Goal: Information Seeking & Learning: Learn about a topic

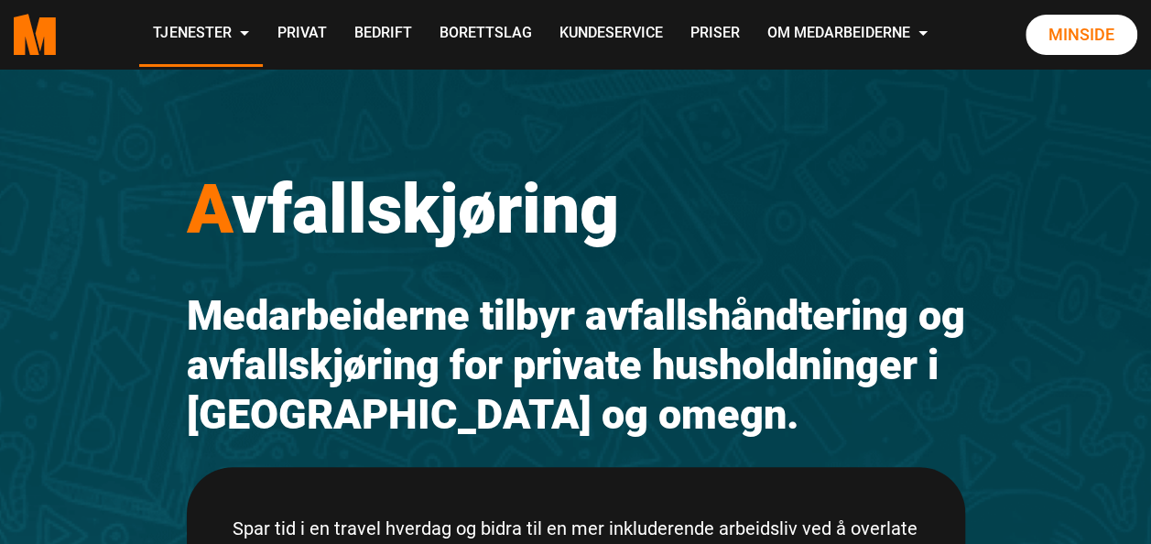
click at [692, 464] on button "Godta" at bounding box center [696, 465] width 183 height 42
click at [715, 36] on link "Priser" at bounding box center [714, 34] width 77 height 65
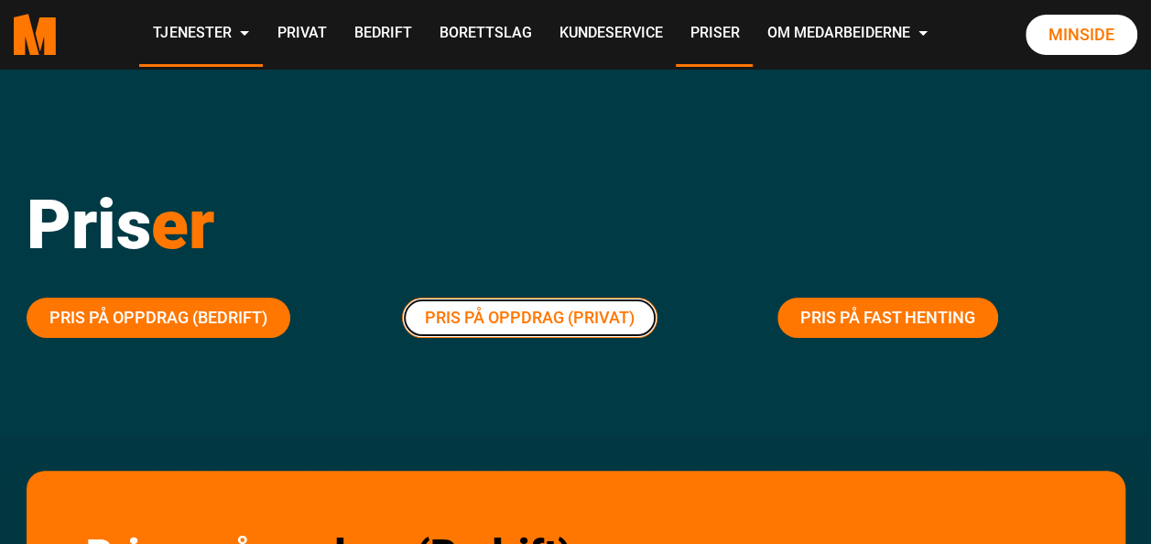
click at [599, 312] on link "Pris på oppdrag (Privat)" at bounding box center [530, 318] width 256 height 40
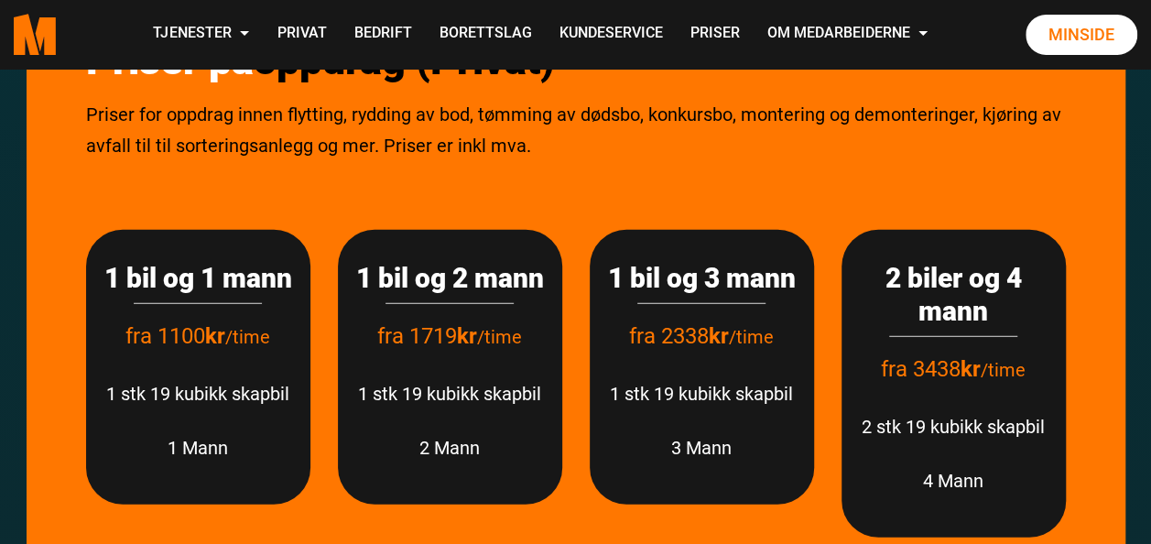
scroll to position [2330, 0]
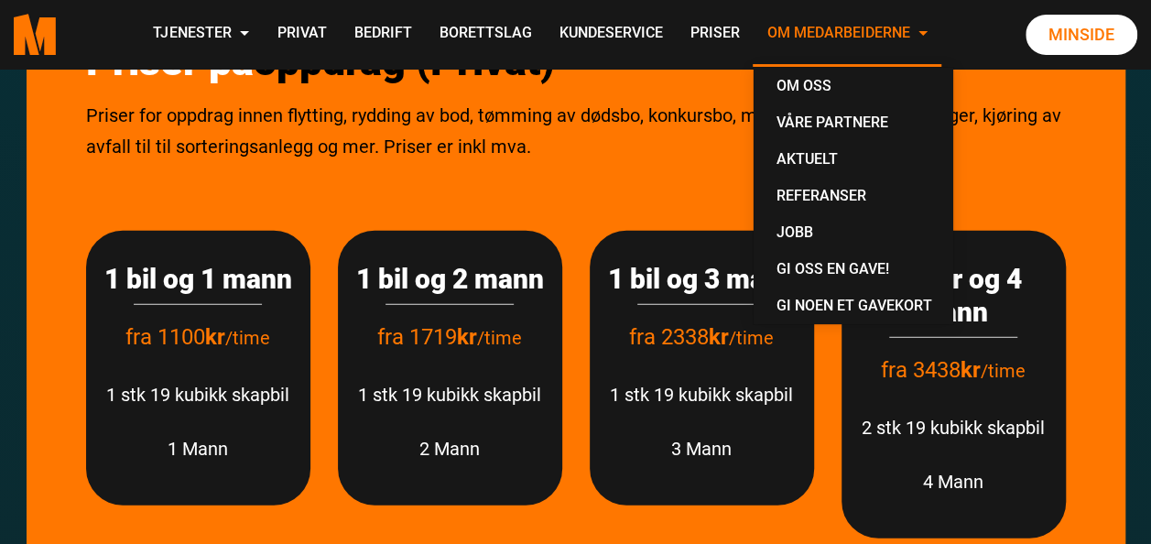
click at [899, 24] on link "Om Medarbeiderne" at bounding box center [847, 34] width 189 height 65
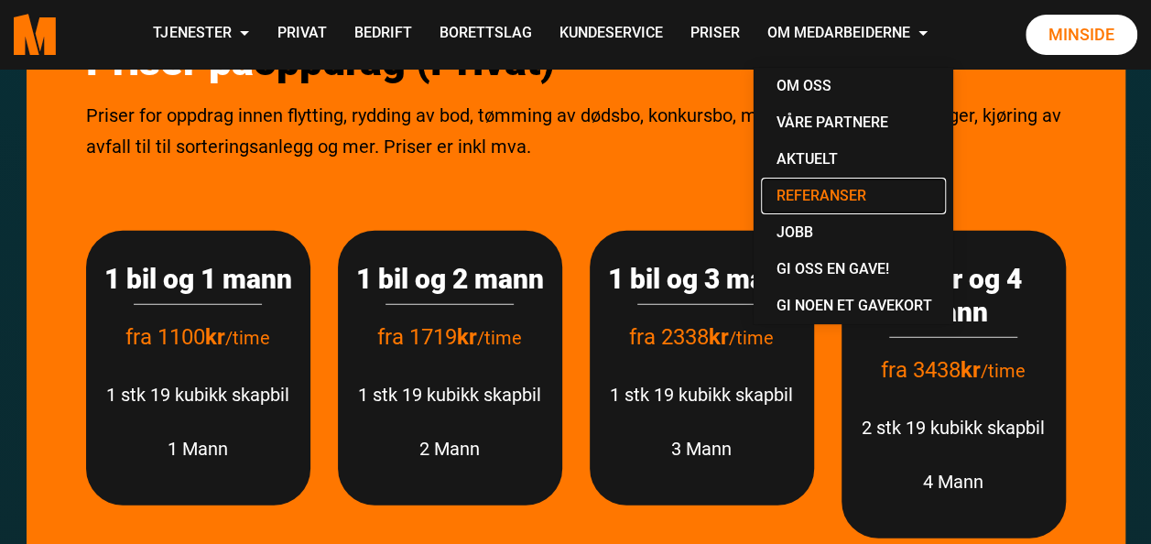
click at [822, 192] on link "Referanser" at bounding box center [853, 196] width 185 height 37
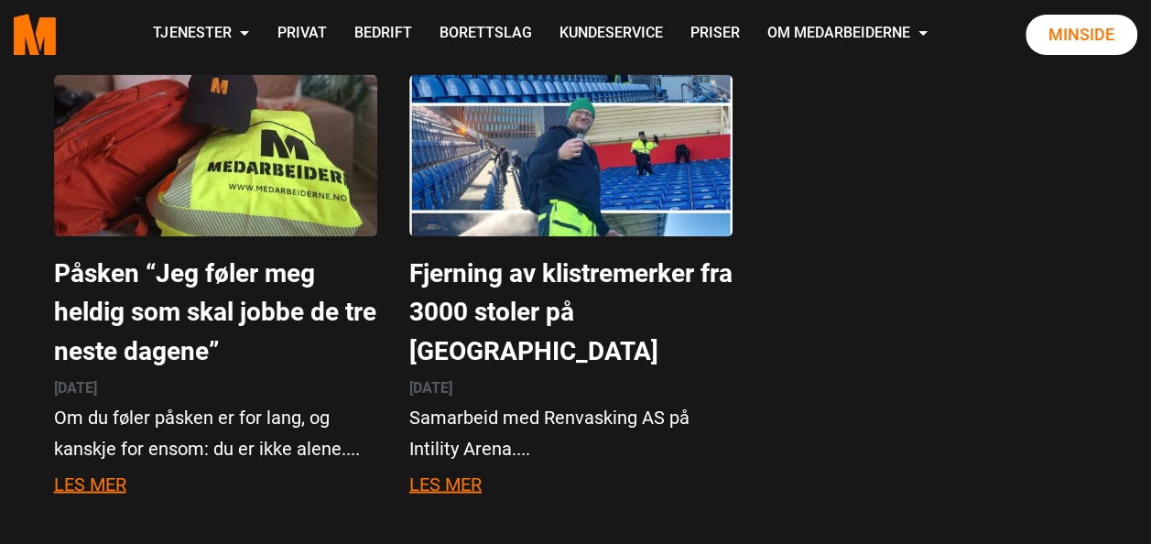
scroll to position [1417, 0]
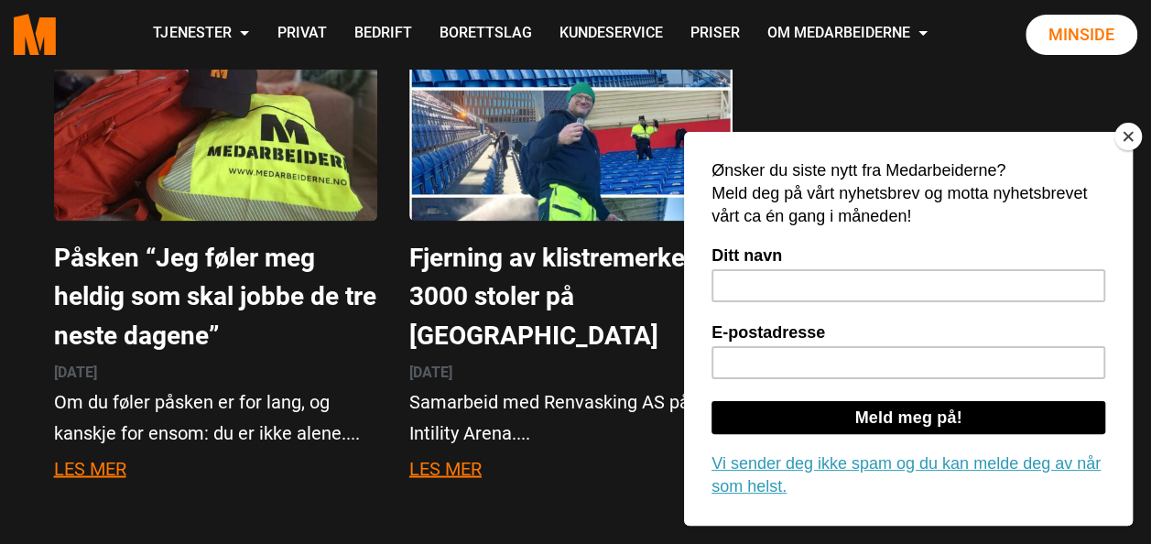
click at [1131, 136] on button "Close" at bounding box center [1128, 136] width 27 height 27
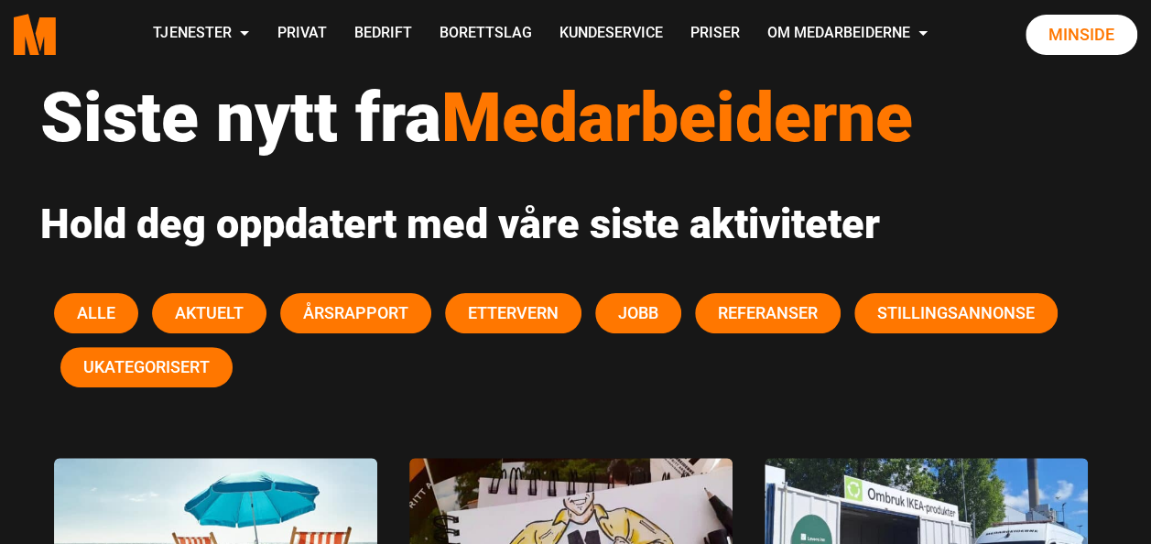
scroll to position [110, 0]
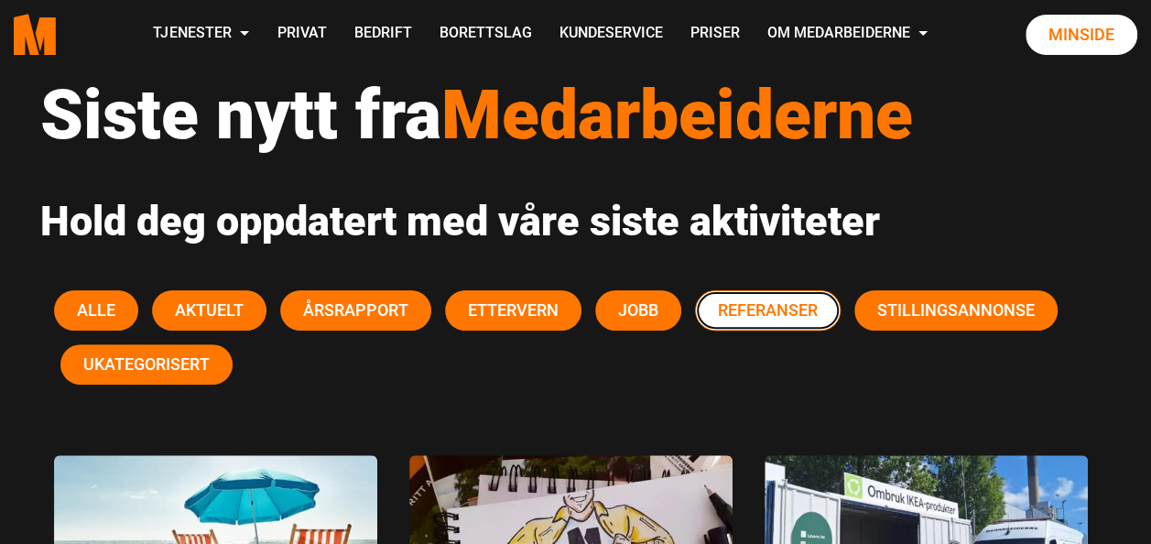
click at [783, 310] on span "Referanser" at bounding box center [768, 309] width 100 height 19
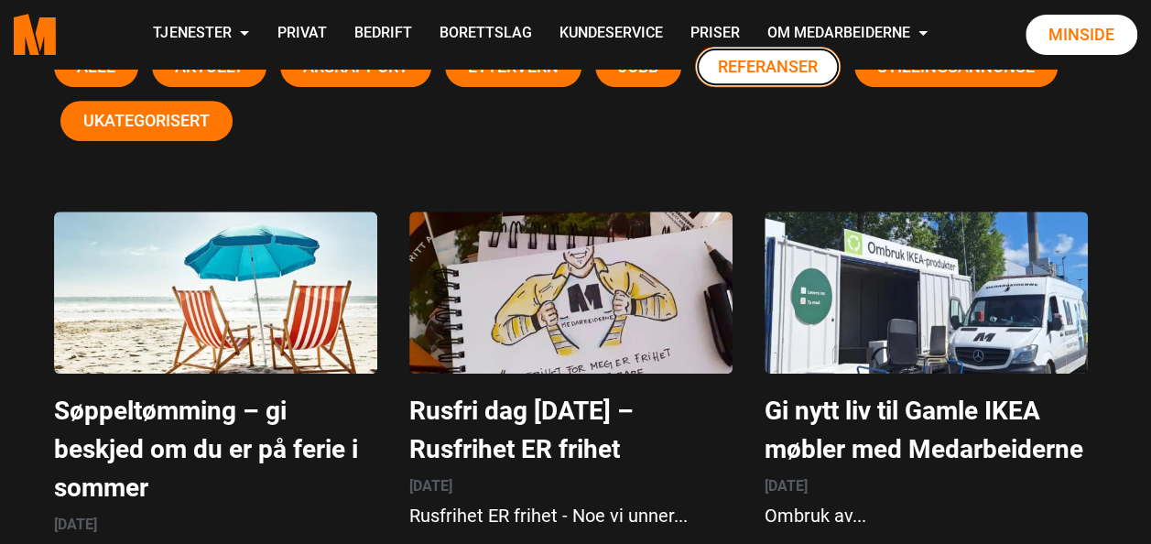
scroll to position [0, 0]
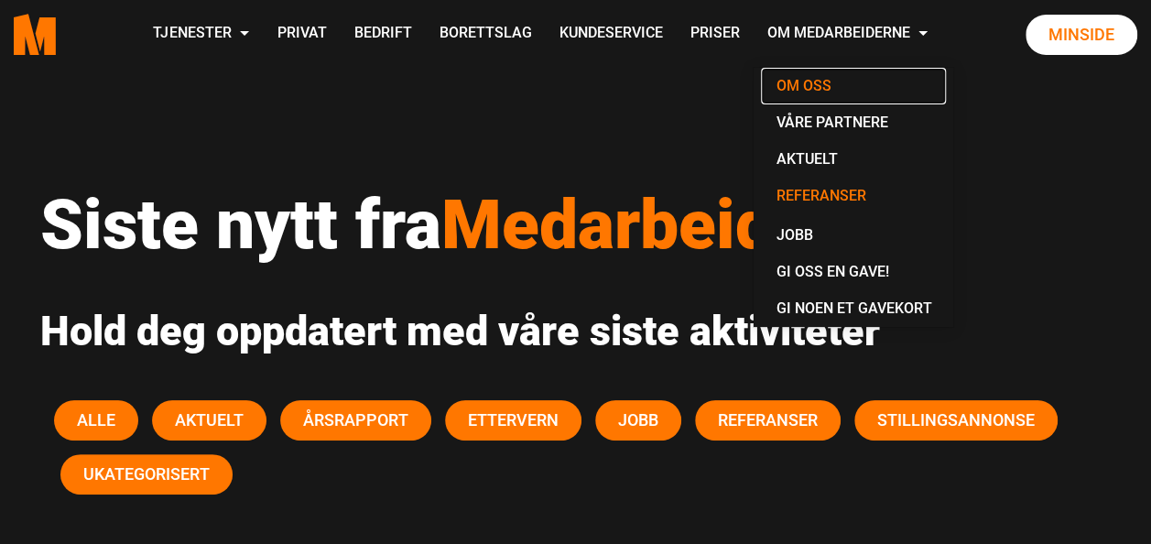
click at [805, 83] on link "Om oss" at bounding box center [853, 86] width 185 height 37
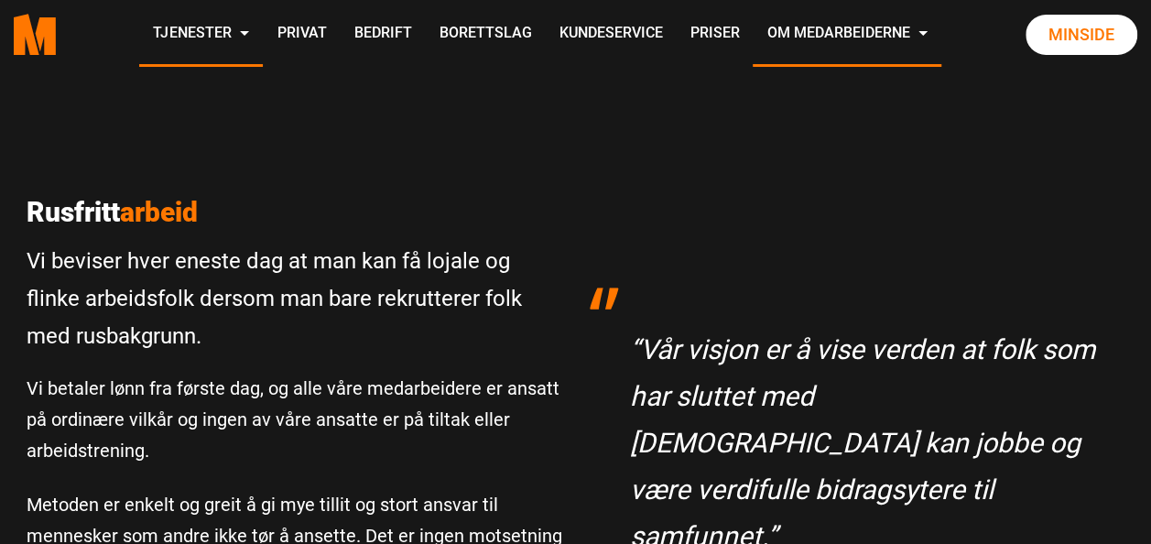
scroll to position [379, 0]
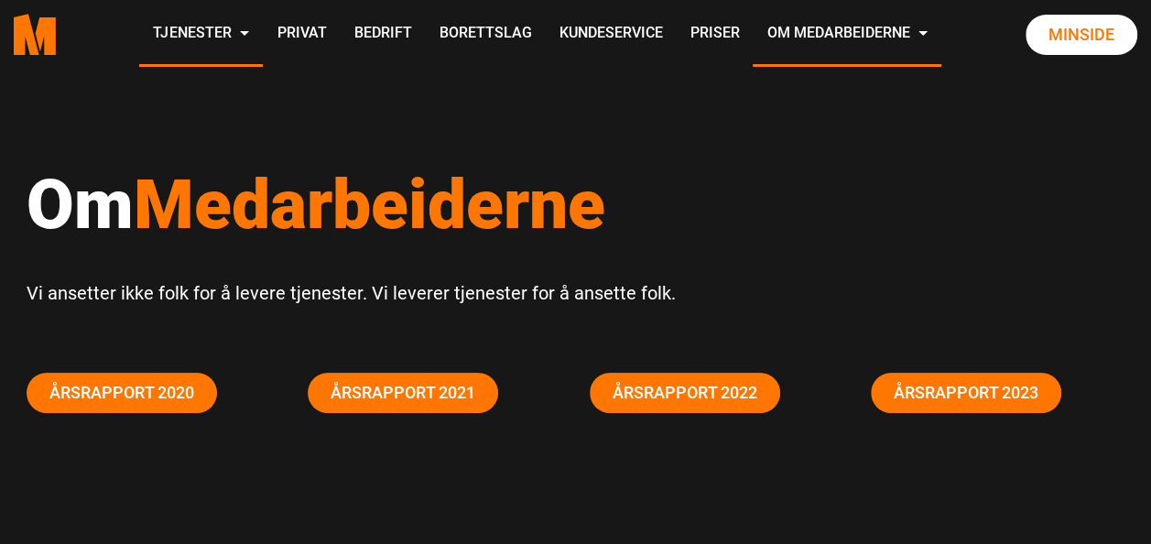
scroll to position [0, 0]
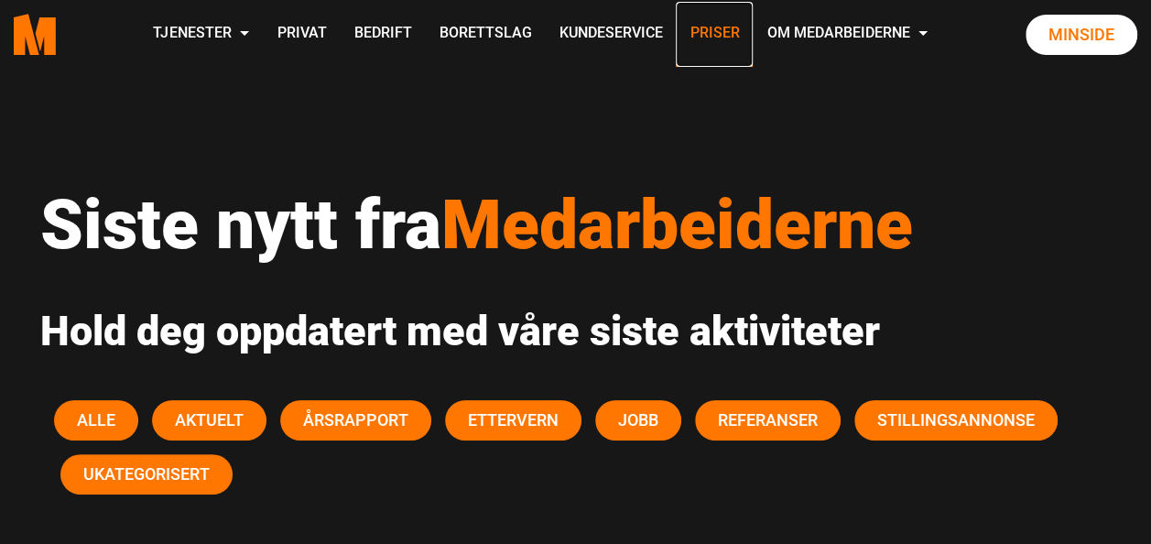
click at [704, 27] on link "Priser" at bounding box center [714, 34] width 77 height 65
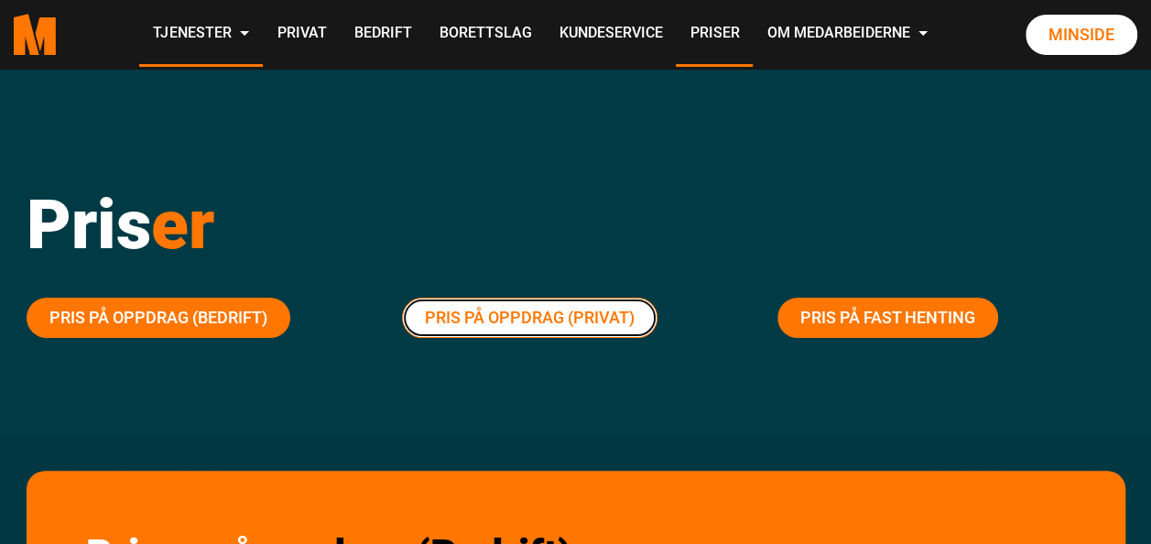
click at [544, 306] on link "Pris på oppdrag (Privat)" at bounding box center [530, 318] width 256 height 40
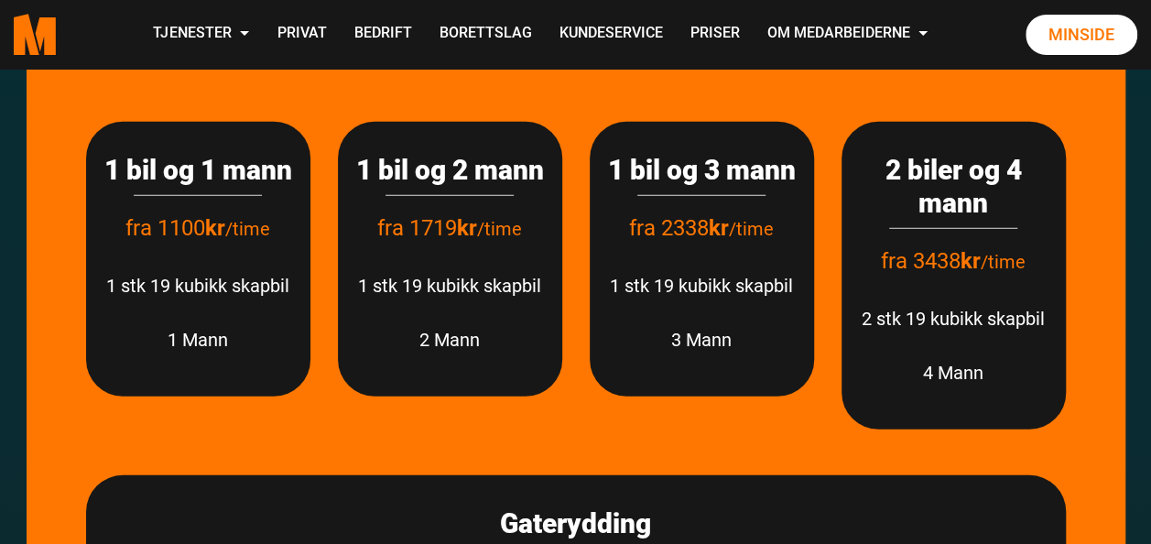
scroll to position [2452, 0]
